Goal: Task Accomplishment & Management: Use online tool/utility

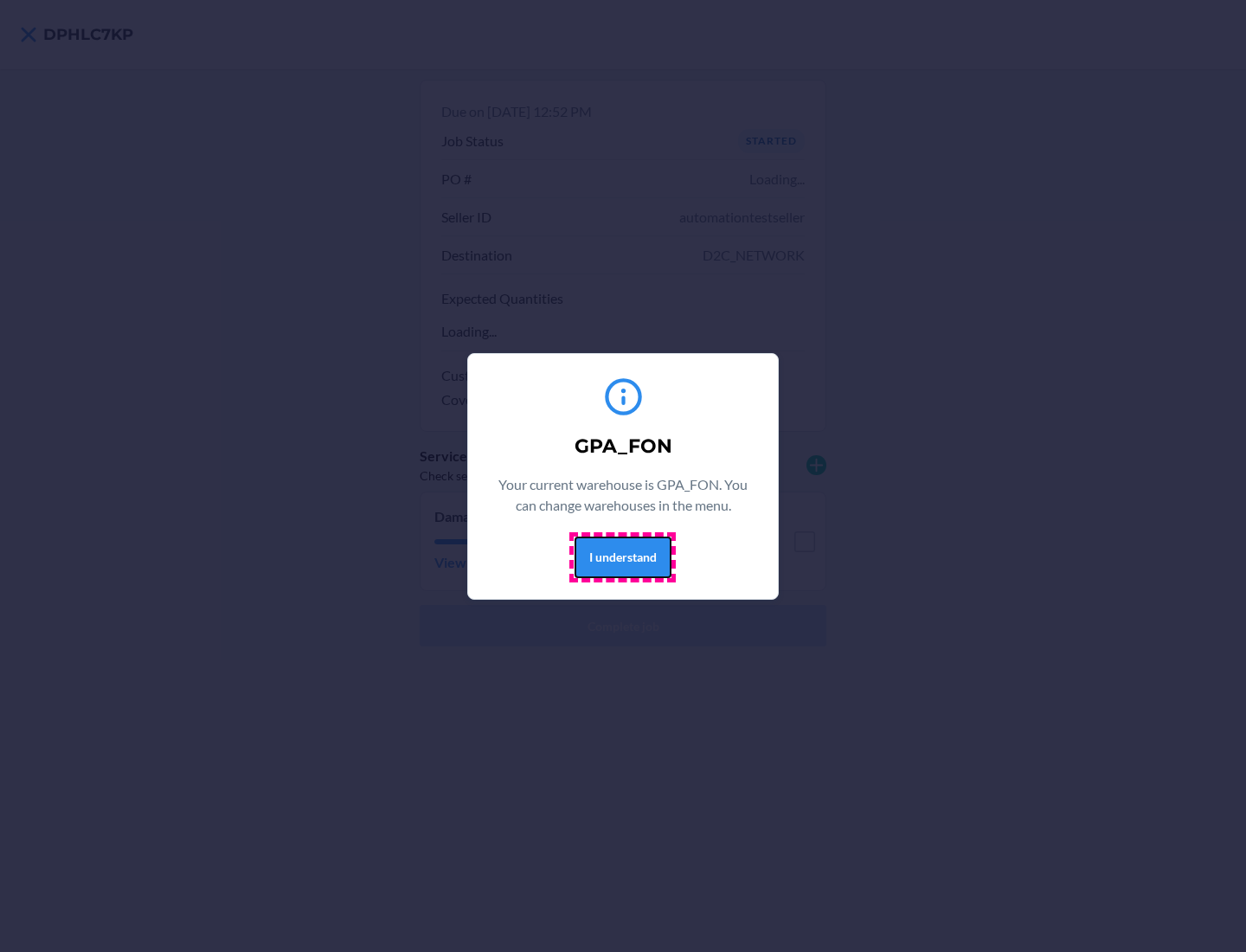
click at [623, 556] on button "I understand" at bounding box center [623, 556] width 97 height 41
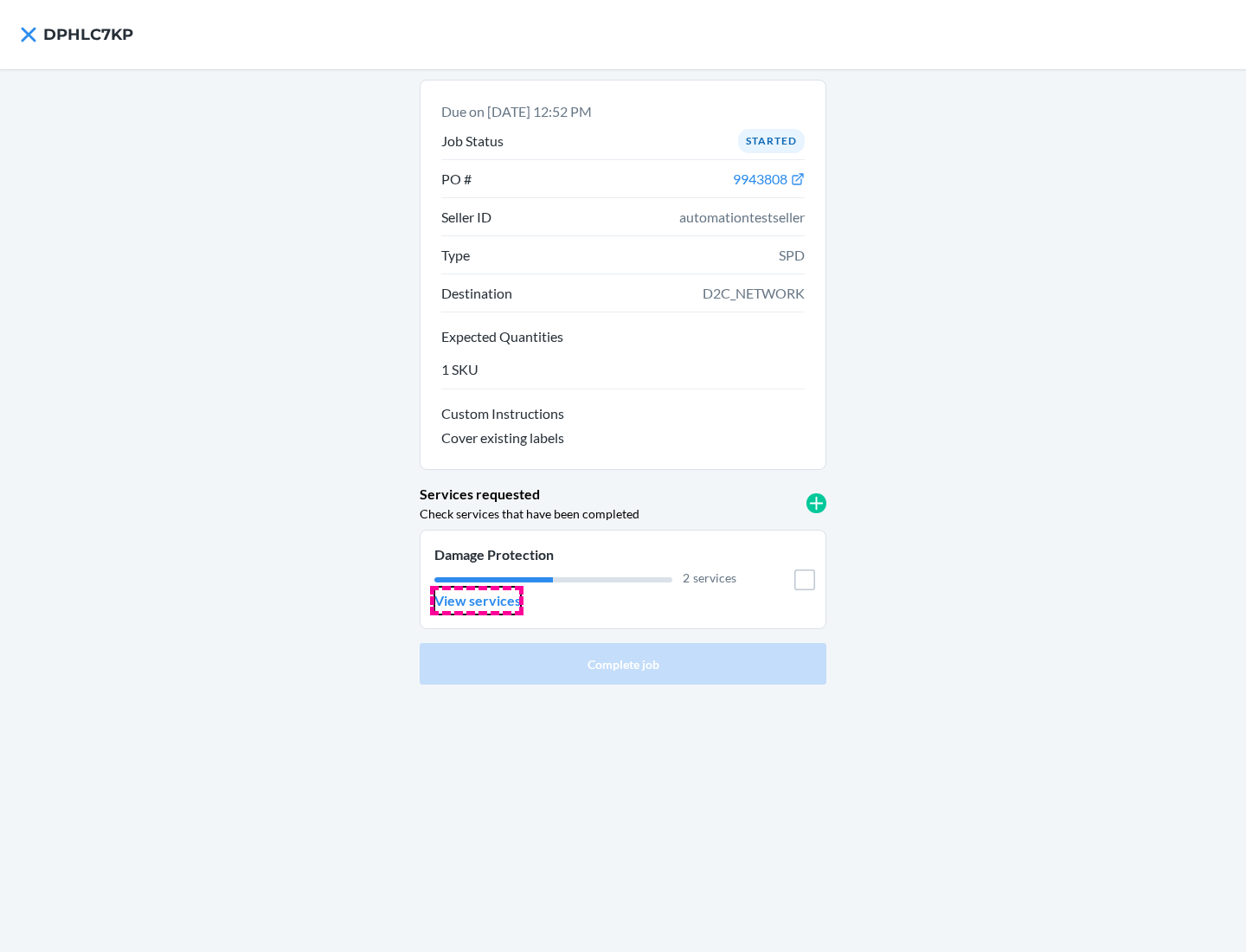
click at [477, 601] on p "View services" at bounding box center [478, 601] width 86 height 21
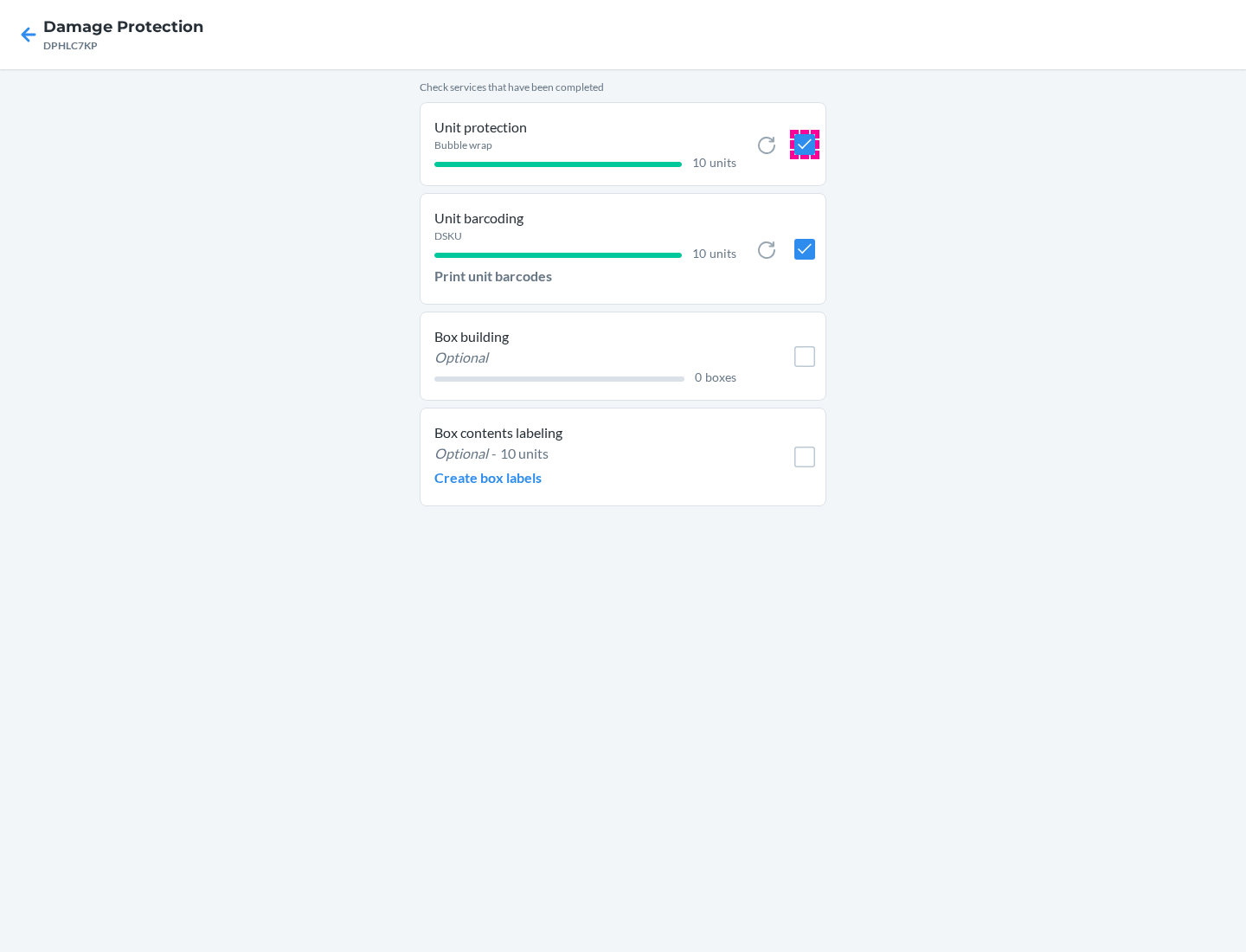
click at [804, 144] on input "checkbox" at bounding box center [805, 145] width 21 height 21
checkbox input "true"
